Goal: Information Seeking & Learning: Understand process/instructions

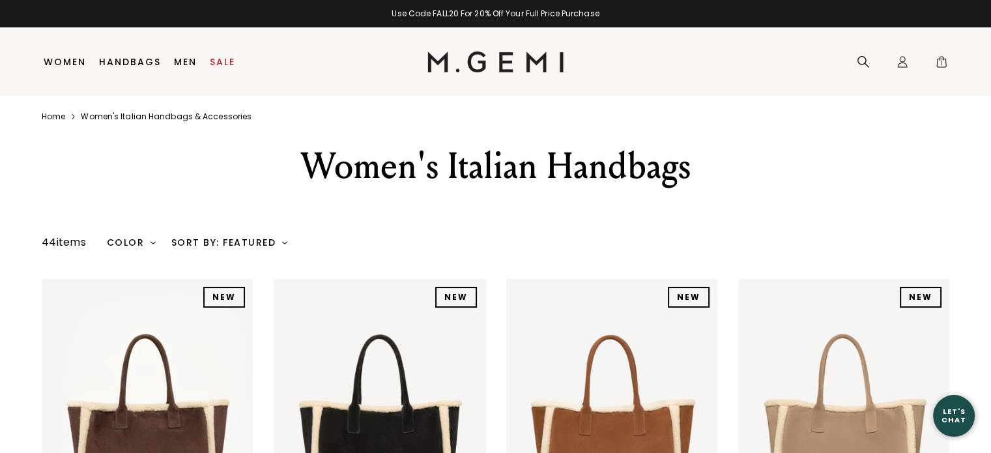
drag, startPoint x: 980, startPoint y: 115, endPoint x: 980, endPoint y: 140, distance: 25.4
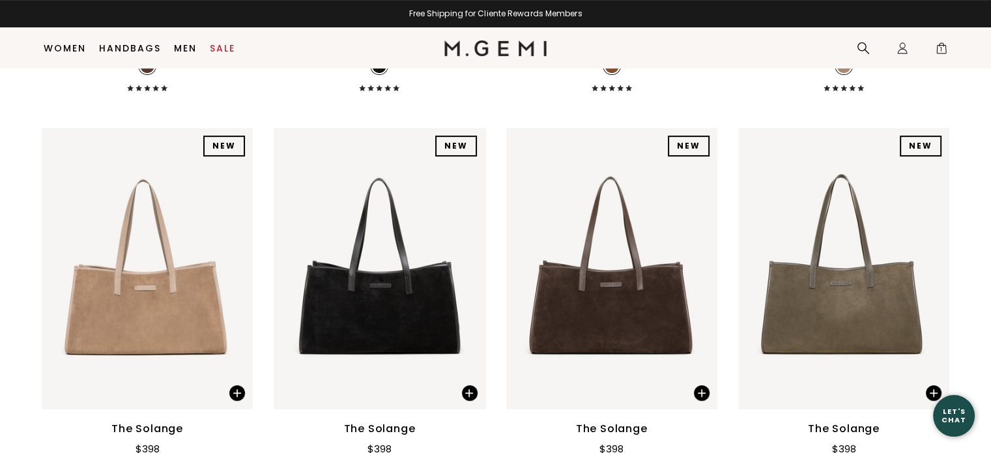
scroll to position [640, 0]
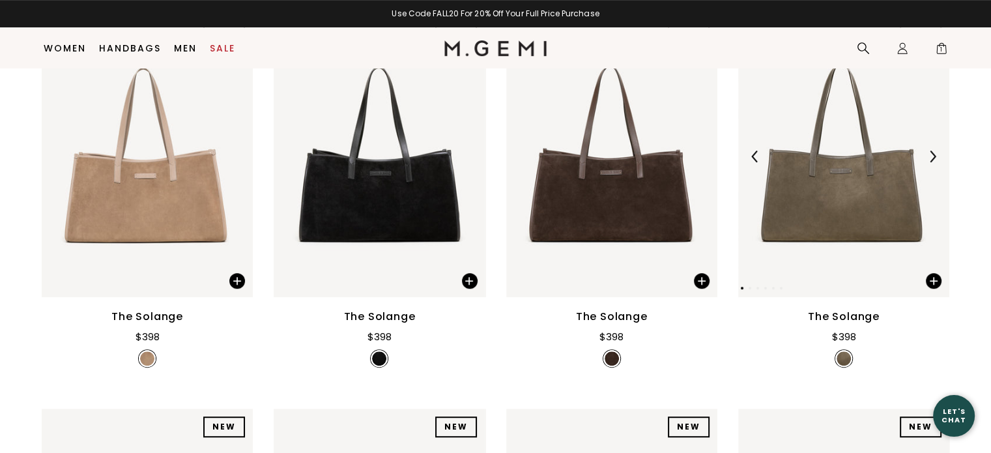
click at [825, 186] on img at bounding box center [843, 156] width 211 height 281
click at [864, 279] on img at bounding box center [843, 156] width 211 height 281
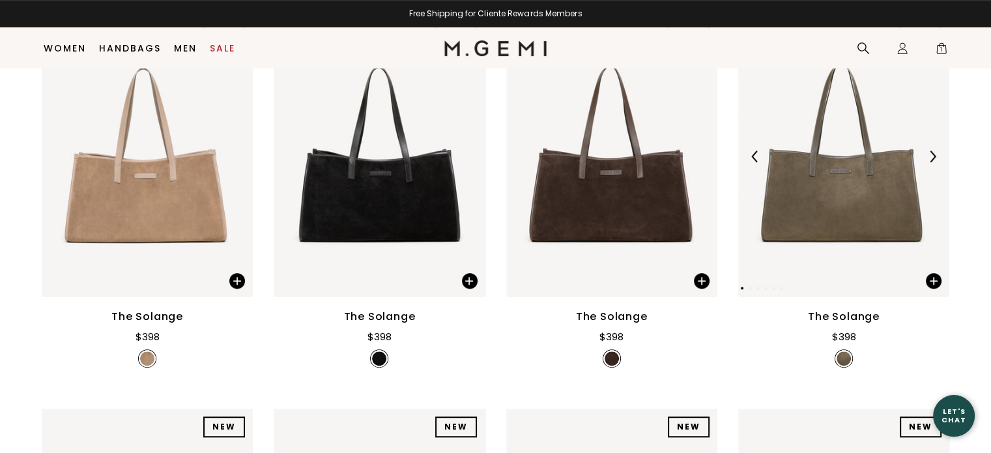
click at [752, 155] on img at bounding box center [755, 156] width 12 height 12
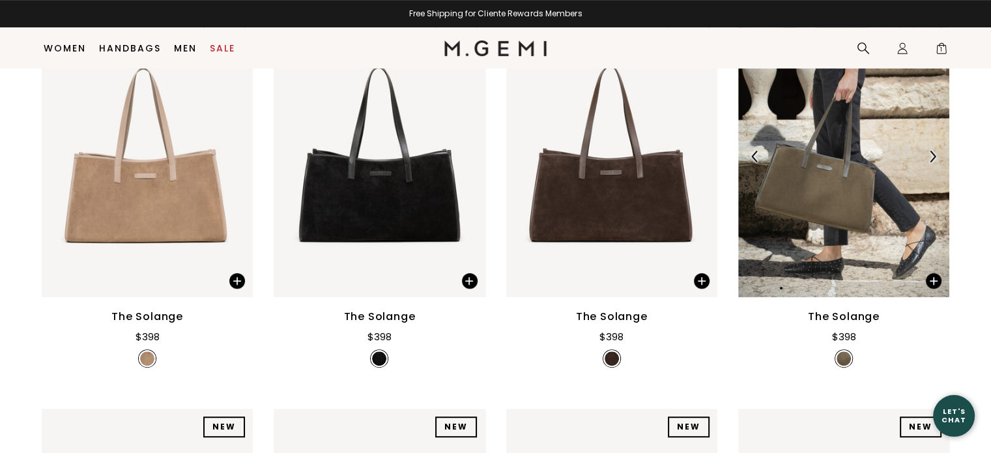
click at [784, 177] on img at bounding box center [843, 156] width 211 height 281
click at [806, 180] on img at bounding box center [843, 156] width 211 height 281
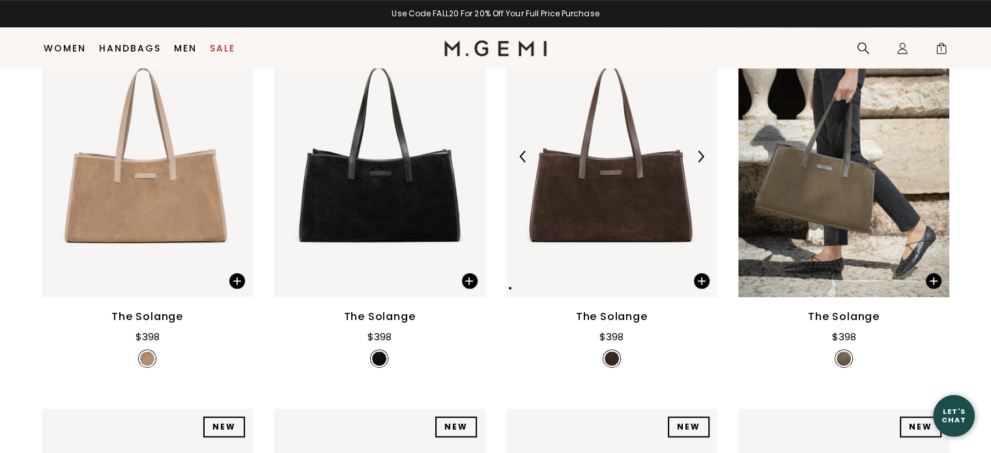
click at [652, 197] on img at bounding box center [611, 156] width 211 height 281
click at [639, 281] on img at bounding box center [611, 156] width 211 height 281
click at [639, 276] on img at bounding box center [611, 156] width 211 height 281
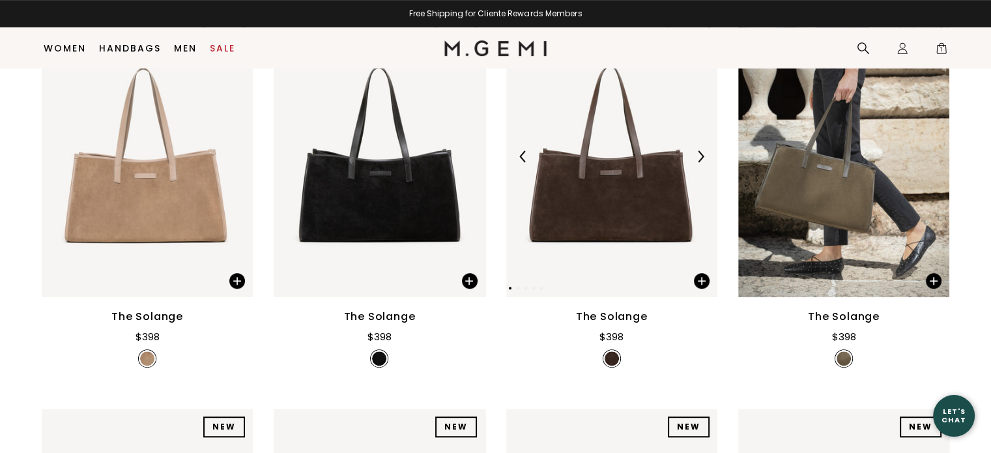
click at [639, 276] on img at bounding box center [611, 156] width 211 height 281
click at [634, 236] on img at bounding box center [611, 156] width 211 height 281
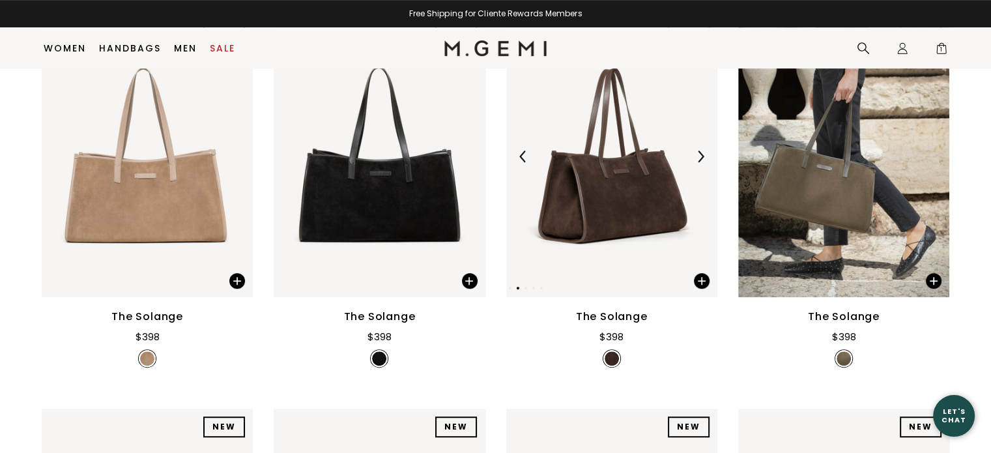
click at [636, 199] on img at bounding box center [611, 156] width 211 height 281
click at [636, 198] on img at bounding box center [611, 156] width 211 height 281
click at [612, 352] on img at bounding box center [611, 358] width 14 height 14
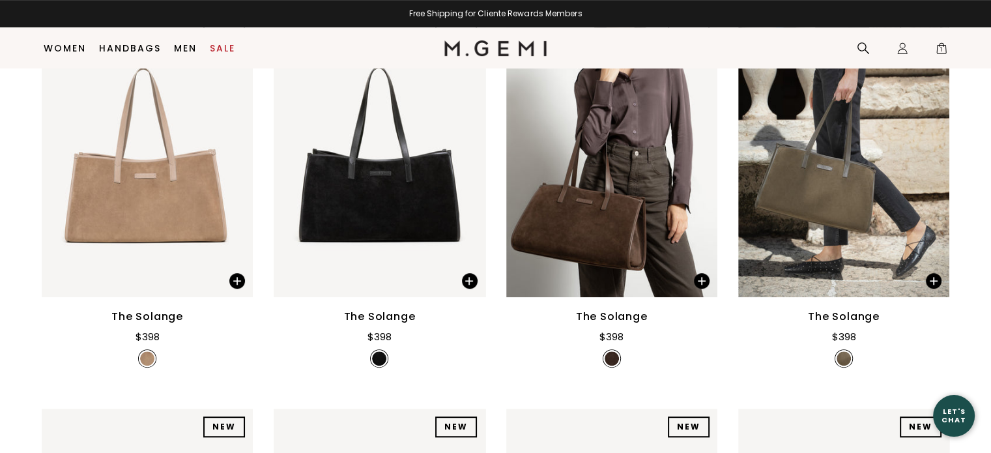
click at [612, 352] on img at bounding box center [611, 358] width 14 height 14
click at [608, 325] on div "$398" at bounding box center [611, 334] width 24 height 20
click at [606, 302] on div "NEW NEW NEW NEW NEW NEW NEW" at bounding box center [611, 159] width 211 height 287
click at [576, 223] on div "NEW NEW NEW NEW NEW NEW NEW" at bounding box center [611, 156] width 211 height 281
click at [590, 197] on img at bounding box center [611, 156] width 211 height 281
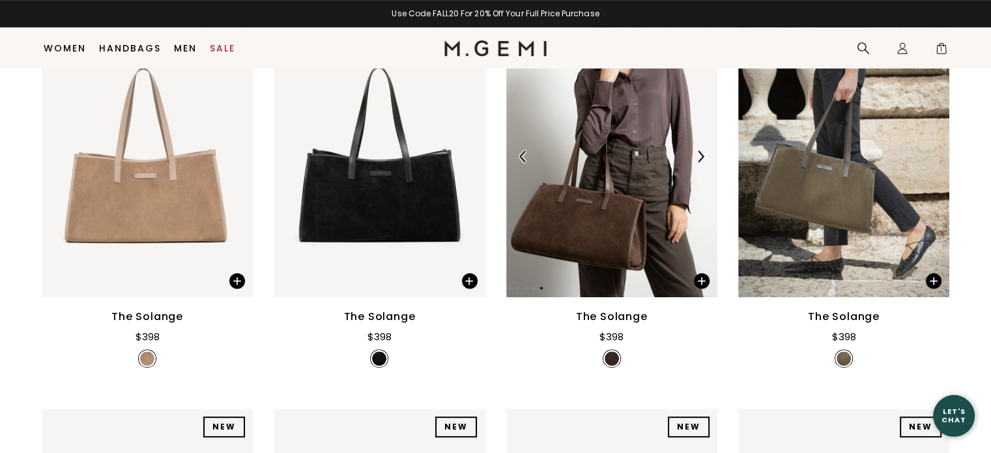
click at [623, 192] on img at bounding box center [611, 156] width 211 height 281
click at [701, 158] on img at bounding box center [700, 156] width 12 height 12
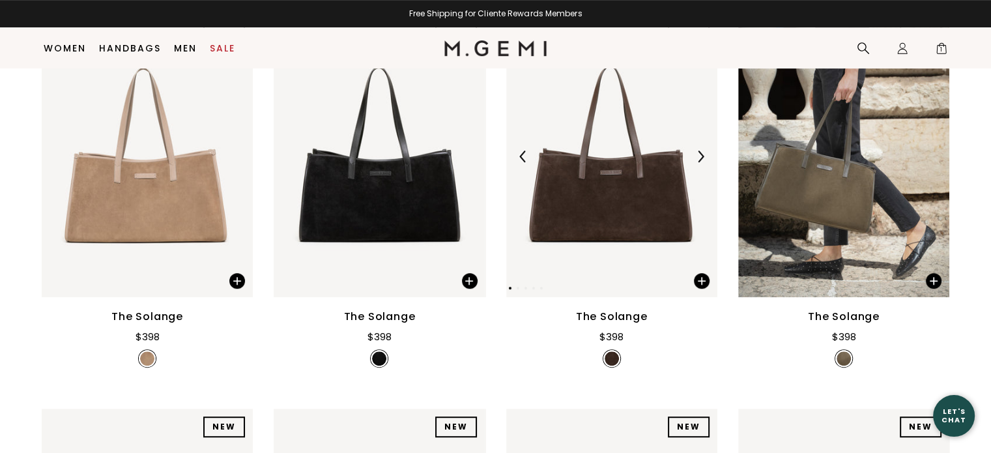
click at [529, 152] on div at bounding box center [523, 156] width 21 height 21
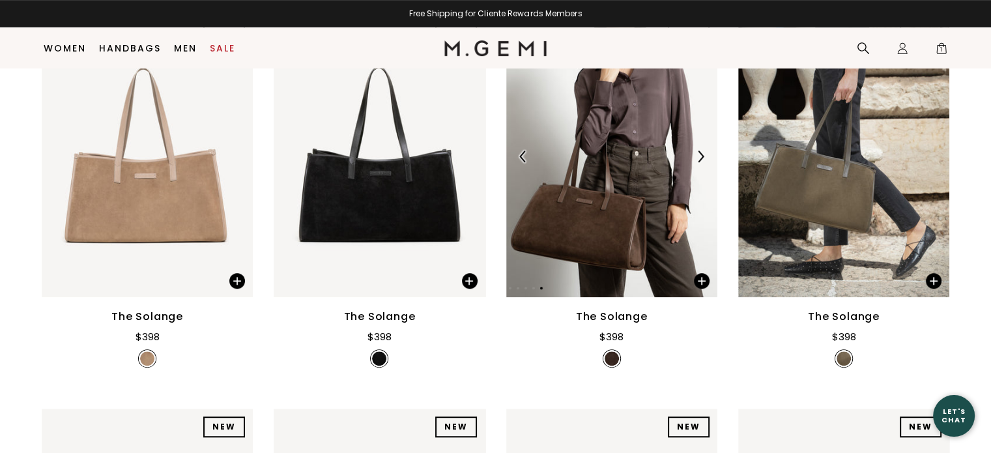
click at [529, 152] on div at bounding box center [523, 156] width 21 height 21
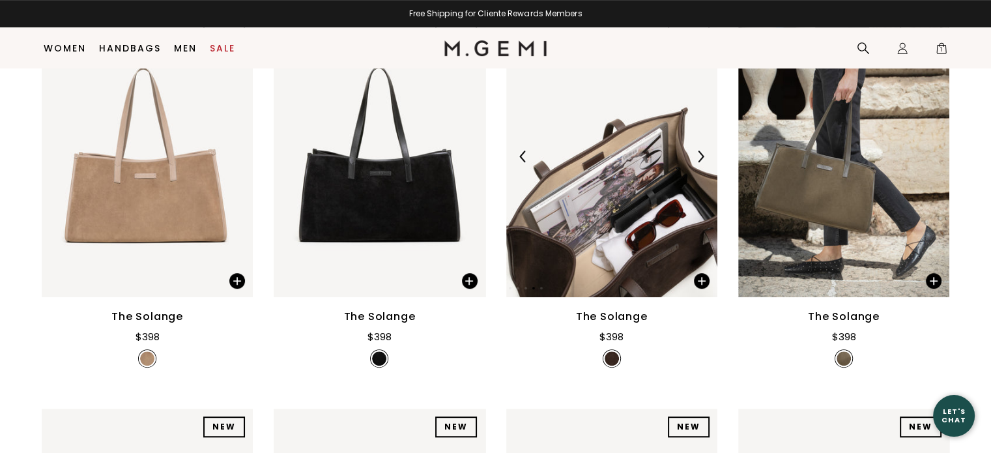
click at [562, 137] on img at bounding box center [611, 156] width 211 height 281
click at [695, 272] on span at bounding box center [694, 277] width 45 height 41
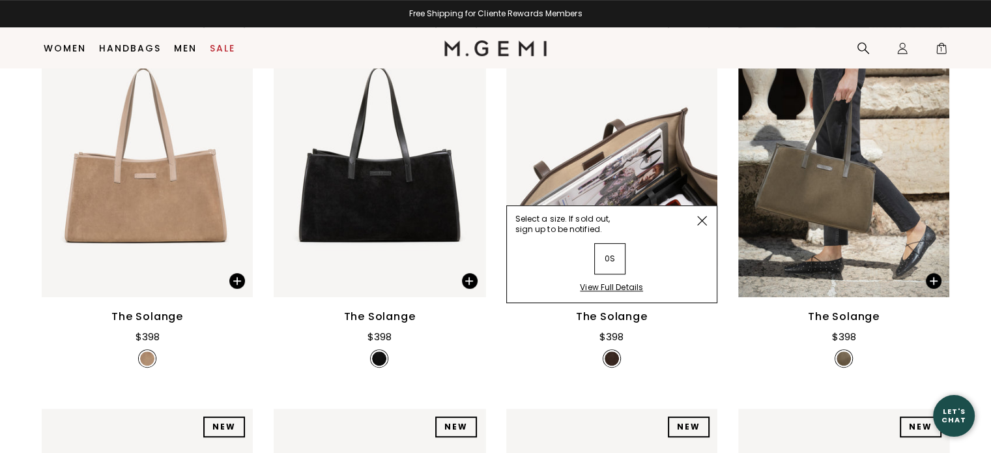
click at [649, 252] on div "Select a size. If sold out, sign up to be notified. 0S View Full Details" at bounding box center [611, 254] width 211 height 98
click at [678, 419] on div "NEW" at bounding box center [689, 426] width 42 height 21
click at [599, 283] on div "View Full Details" at bounding box center [611, 292] width 63 height 20
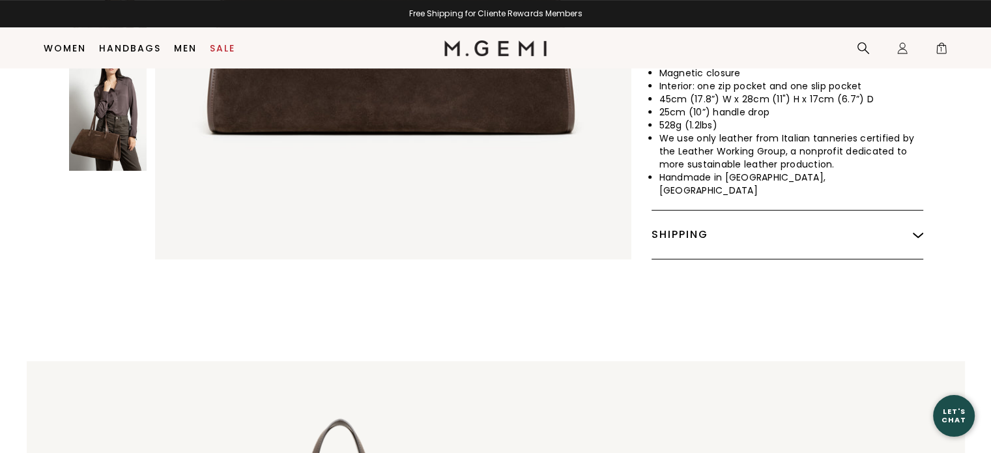
scroll to position [416, 0]
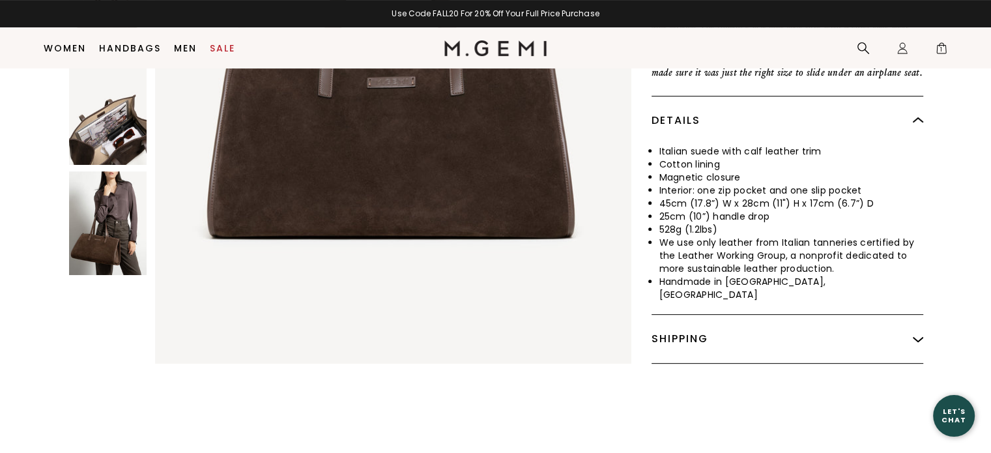
click at [920, 333] on img at bounding box center [918, 338] width 10 height 10
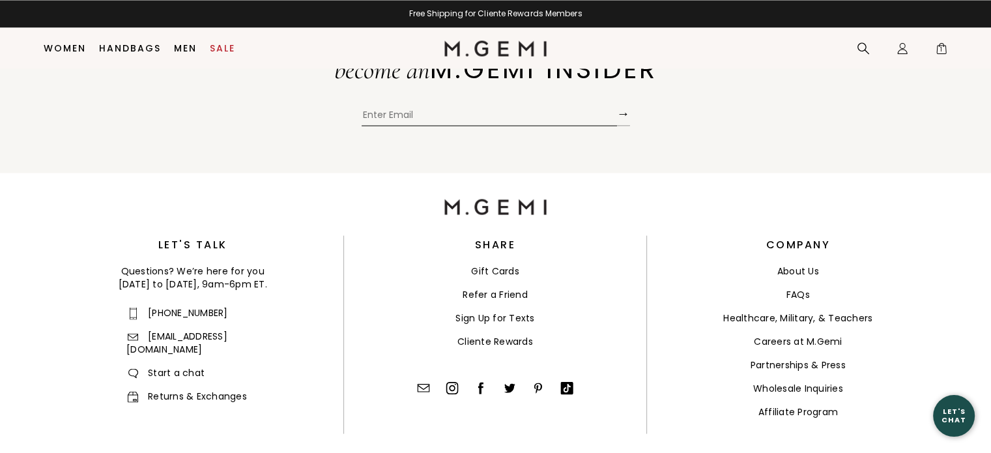
scroll to position [2476, 0]
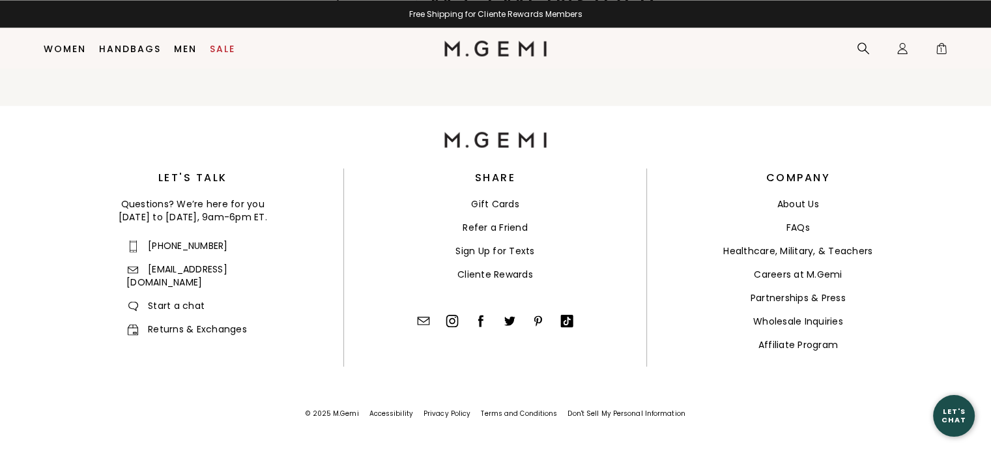
click at [177, 322] on link "Returns & Exchanges" at bounding box center [186, 328] width 120 height 13
